Goal: Task Accomplishment & Management: Manage account settings

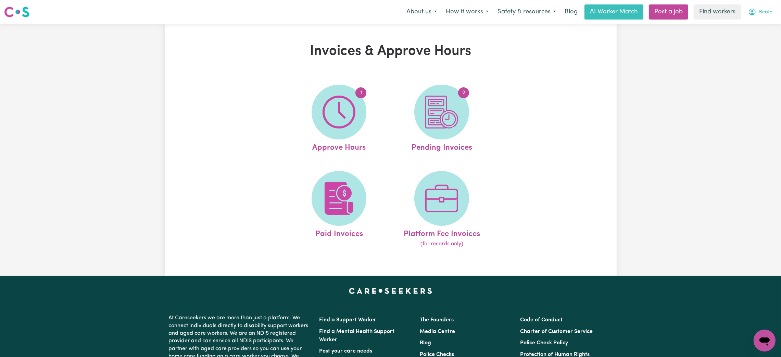
click at [761, 12] on span "Beate" at bounding box center [765, 13] width 13 height 8
click at [757, 36] on link "Logout" at bounding box center [750, 39] width 54 height 13
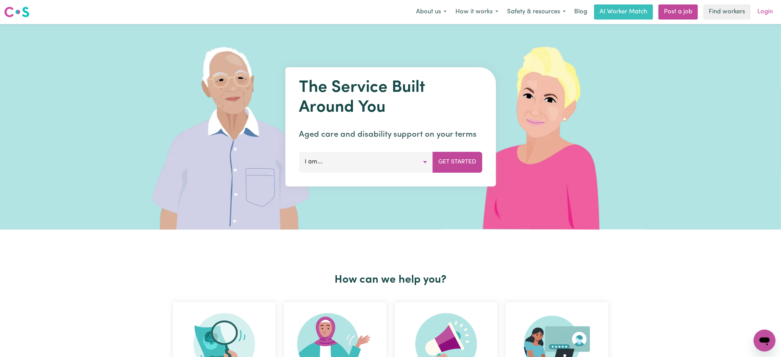
click at [763, 8] on link "Login" at bounding box center [765, 11] width 24 height 15
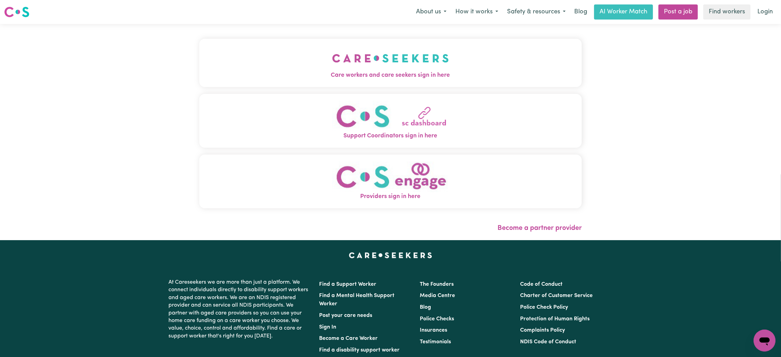
click at [347, 50] on img "Care workers and care seekers sign in here" at bounding box center [390, 58] width 117 height 25
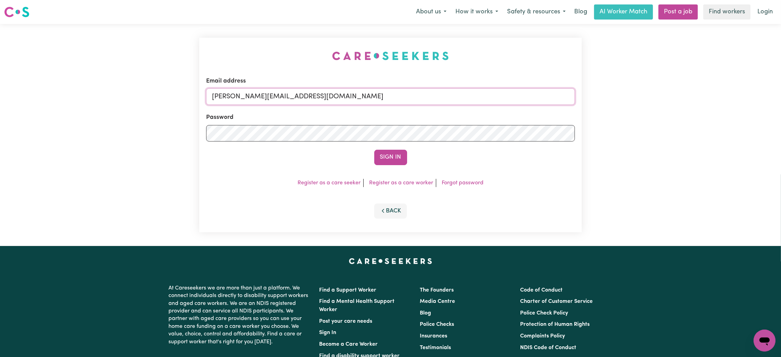
click at [264, 99] on input "[PERSON_NAME][EMAIL_ADDRESS][DOMAIN_NAME]" at bounding box center [390, 96] width 369 height 16
drag, startPoint x: 249, startPoint y: 98, endPoint x: 499, endPoint y: 81, distance: 250.2
click at [499, 81] on div "Email address [EMAIL_ADDRESS][PERSON_NAME][DOMAIN_NAME]" at bounding box center [390, 91] width 369 height 28
type input "[EMAIL_ADDRESS][DOMAIN_NAME]"
click at [374, 150] on button "Sign In" at bounding box center [390, 157] width 33 height 15
